Goal: Check status

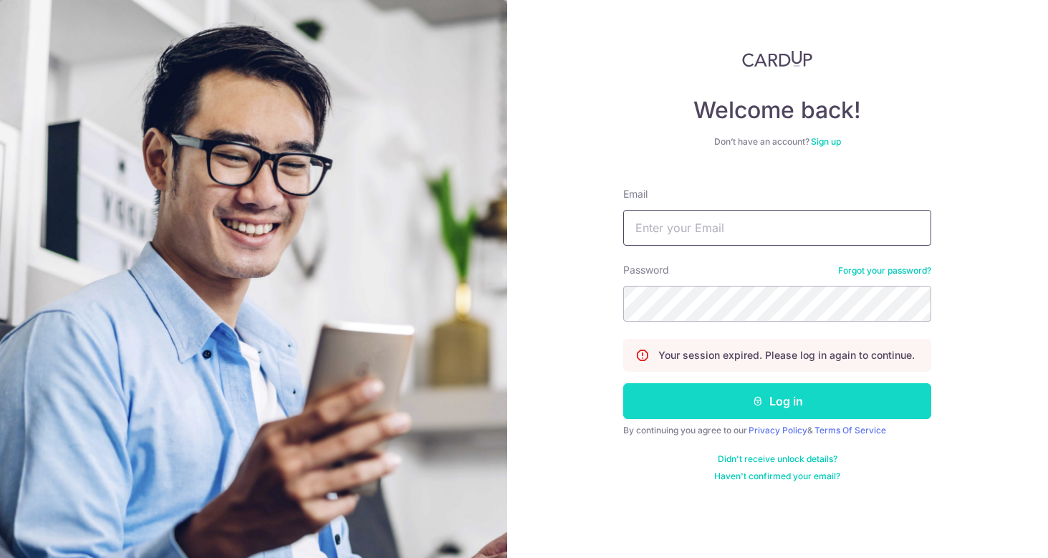
type input "[PERSON_NAME][EMAIL_ADDRESS][DOMAIN_NAME]"
click at [709, 414] on button "Log in" at bounding box center [777, 401] width 308 height 36
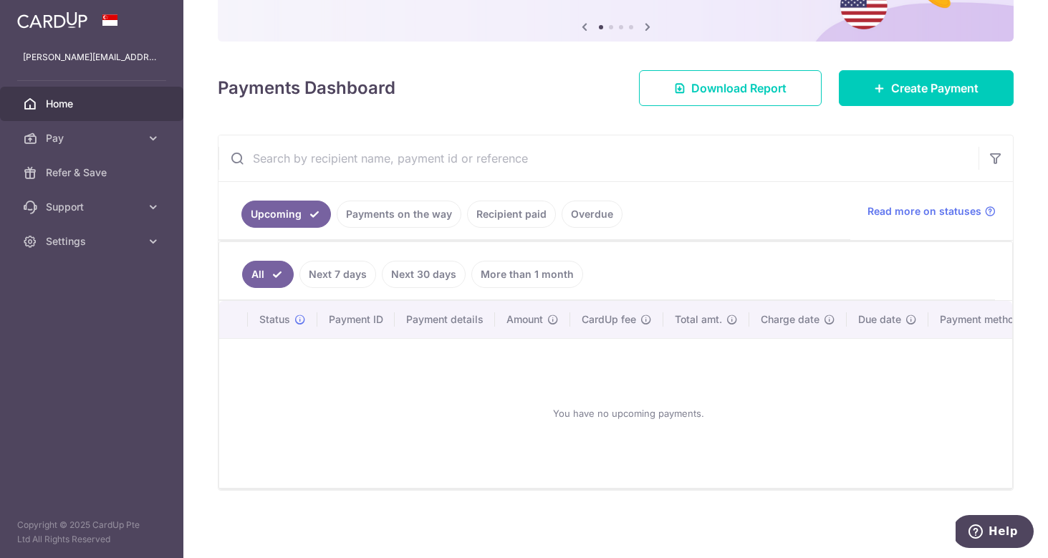
click at [344, 276] on link "Next 7 days" at bounding box center [337, 274] width 77 height 27
click at [400, 225] on link "Payments on the way" at bounding box center [399, 214] width 125 height 27
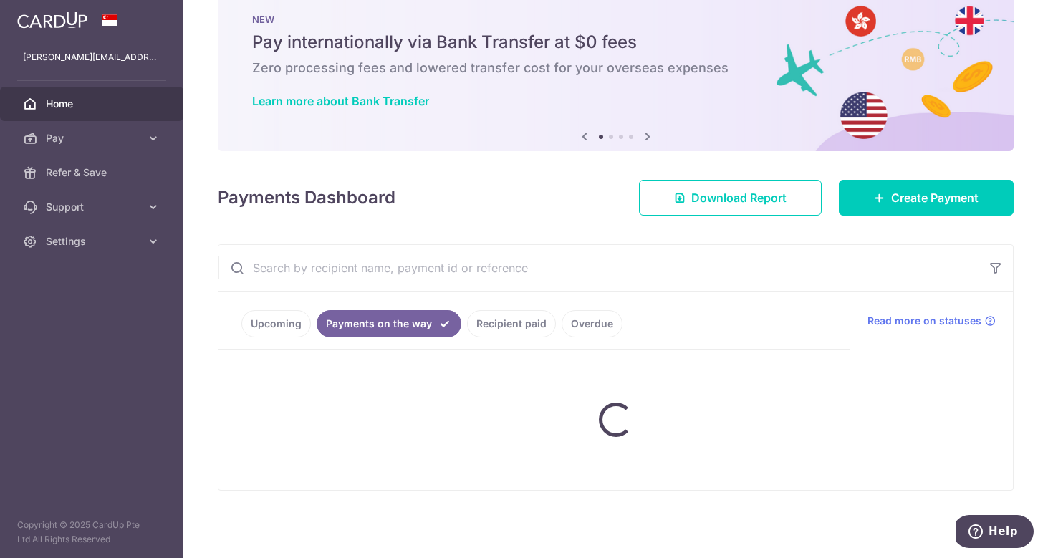
scroll to position [81, 0]
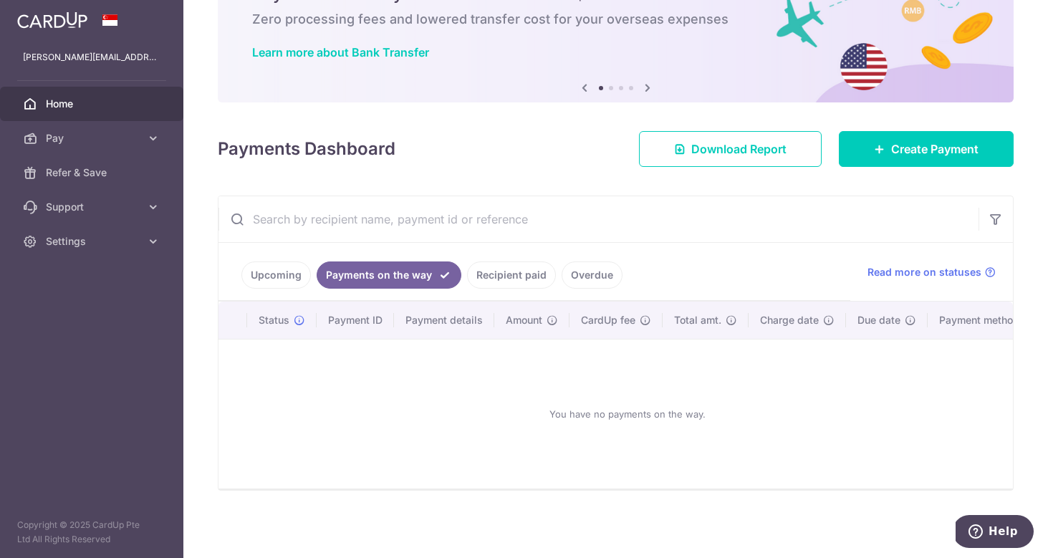
click at [489, 272] on link "Recipient paid" at bounding box center [511, 274] width 89 height 27
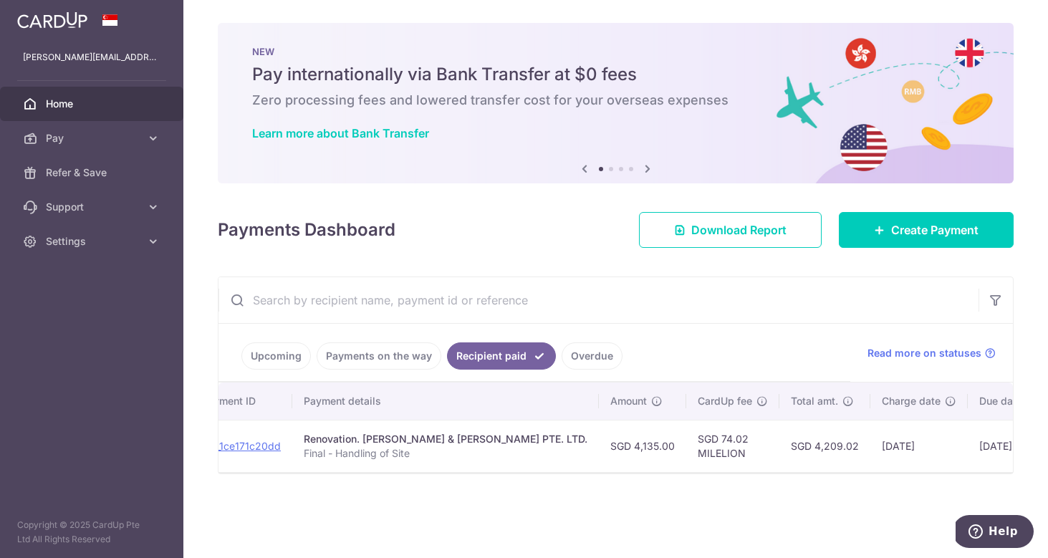
scroll to position [0, 221]
